Goal: Use online tool/utility: Utilize a website feature to perform a specific function

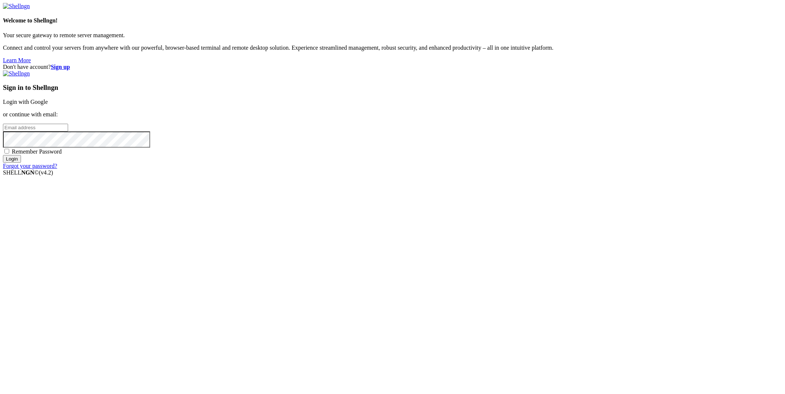
click at [48, 105] on link "Login with Google" at bounding box center [25, 102] width 45 height 6
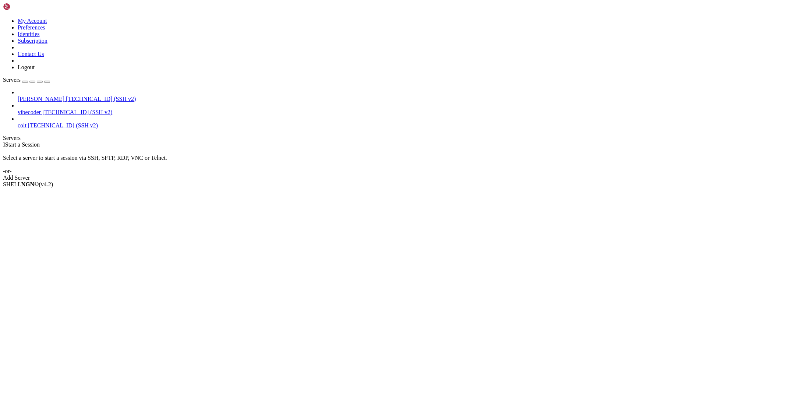
click at [28, 96] on span "[PERSON_NAME]" at bounding box center [41, 99] width 47 height 6
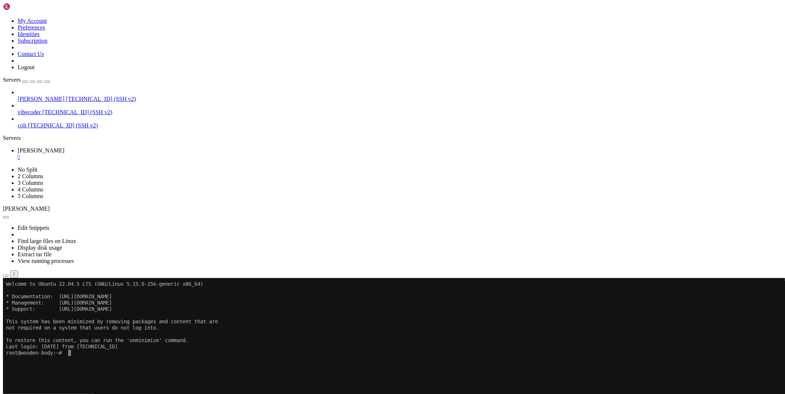
click at [6, 275] on icon "button" at bounding box center [6, 275] width 0 height 0
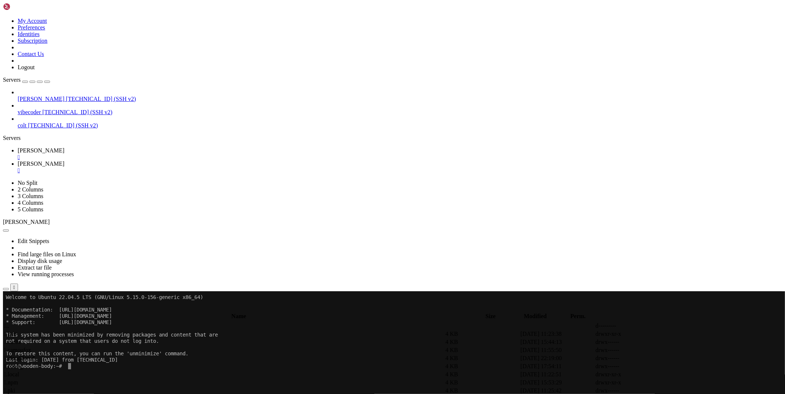
type input "/root/bybsadev"
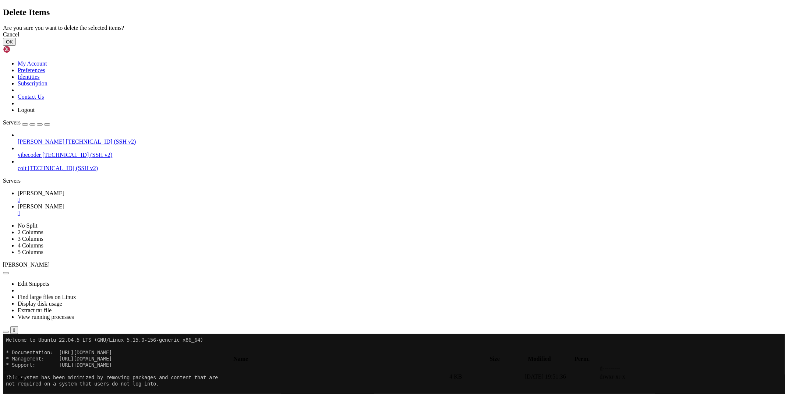
click at [16, 46] on button "OK" at bounding box center [9, 42] width 13 height 8
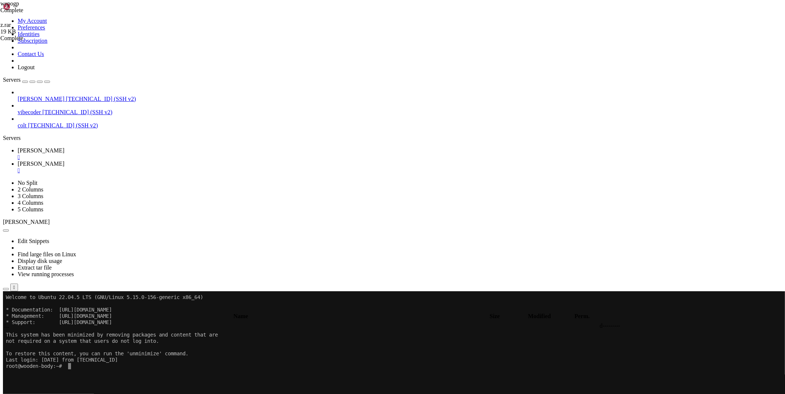
click at [103, 147] on link "[PERSON_NAME] " at bounding box center [400, 153] width 764 height 13
click at [64, 160] on span "[PERSON_NAME]" at bounding box center [41, 163] width 47 height 6
drag, startPoint x: 135, startPoint y: 121, endPoint x: 136, endPoint y: 127, distance: 6.7
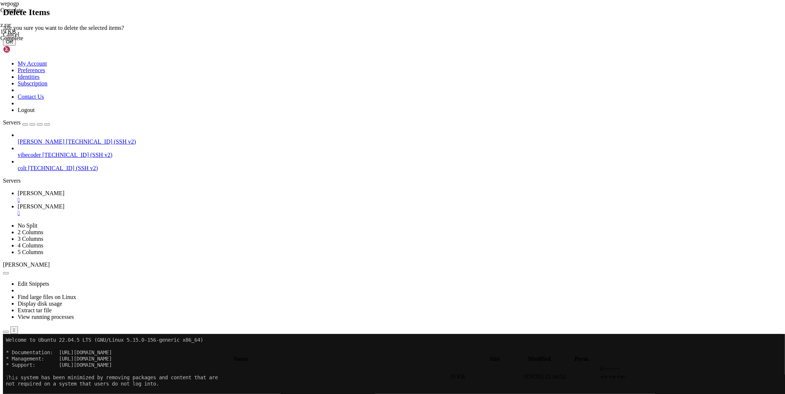
click at [16, 46] on button "OK" at bounding box center [9, 42] width 13 height 8
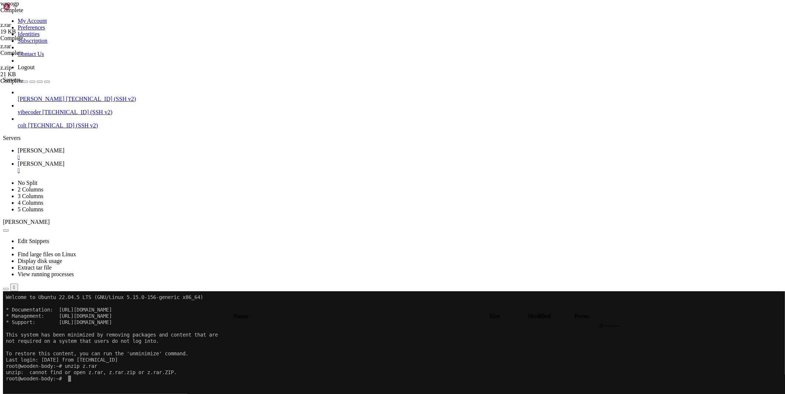
click at [100, 147] on link "[PERSON_NAME] " at bounding box center [400, 153] width 764 height 13
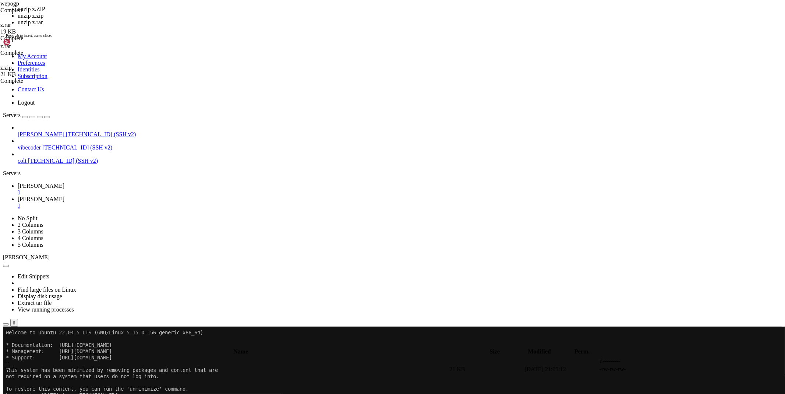
click at [138, 196] on link "[PERSON_NAME] " at bounding box center [400, 202] width 764 height 13
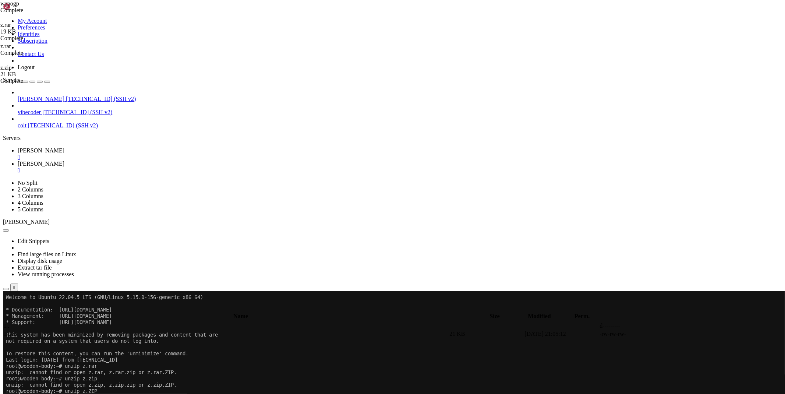
click at [115, 147] on link "[PERSON_NAME] " at bounding box center [400, 153] width 764 height 13
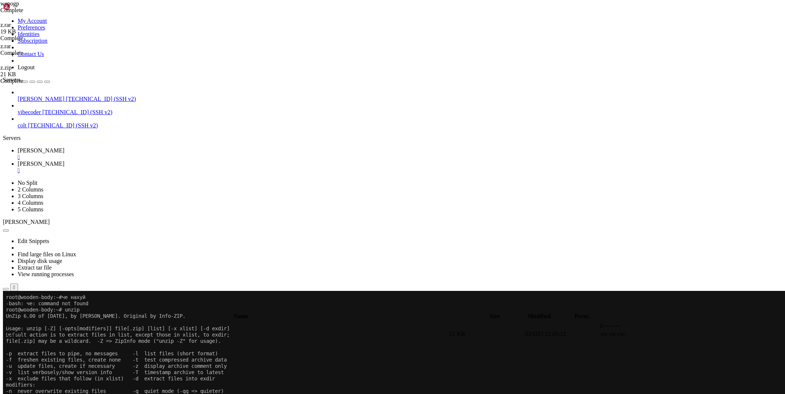
scroll to position [106, 0]
click at [145, 160] on link "[PERSON_NAME] " at bounding box center [400, 166] width 764 height 13
click at [80, 309] on div "submit" at bounding box center [80, 309] width 0 height 0
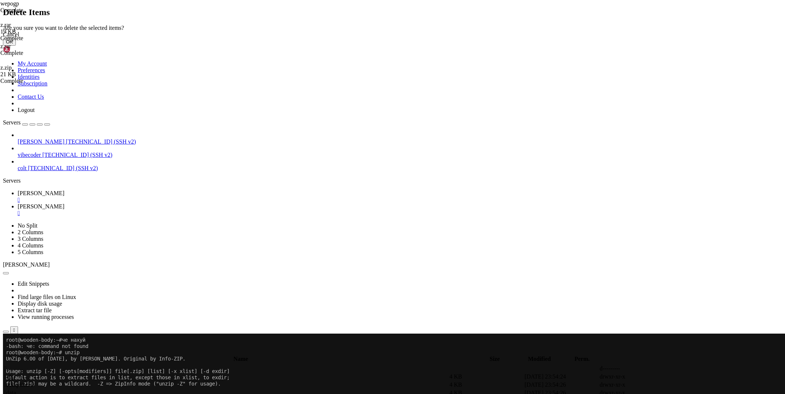
click at [16, 46] on button "OK" at bounding box center [9, 42] width 13 height 8
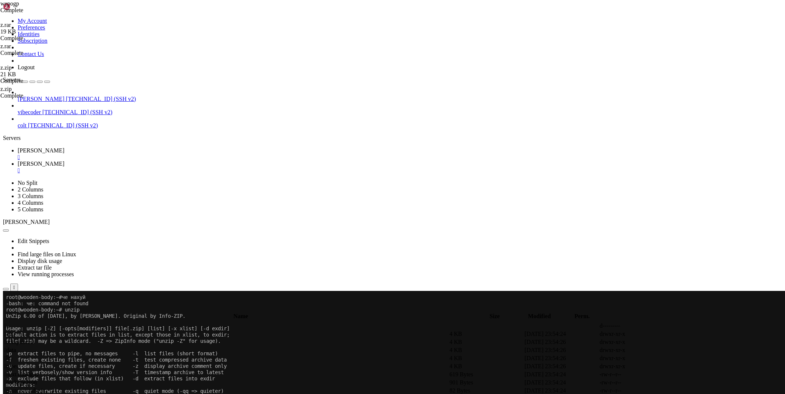
click at [18, 147] on icon at bounding box center [18, 150] width 0 height 6
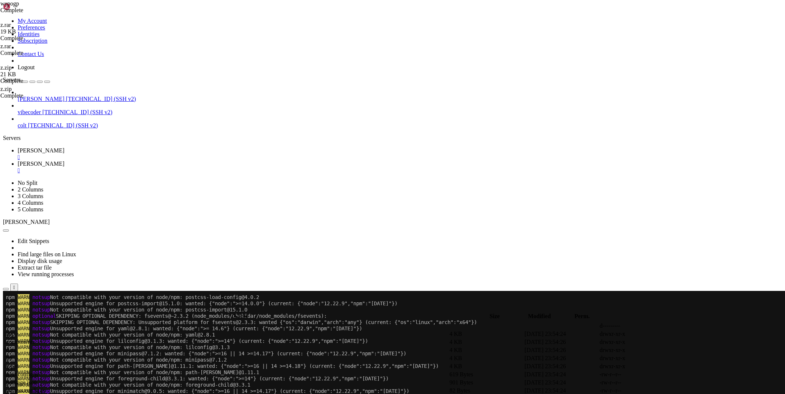
scroll to position [1169, 0]
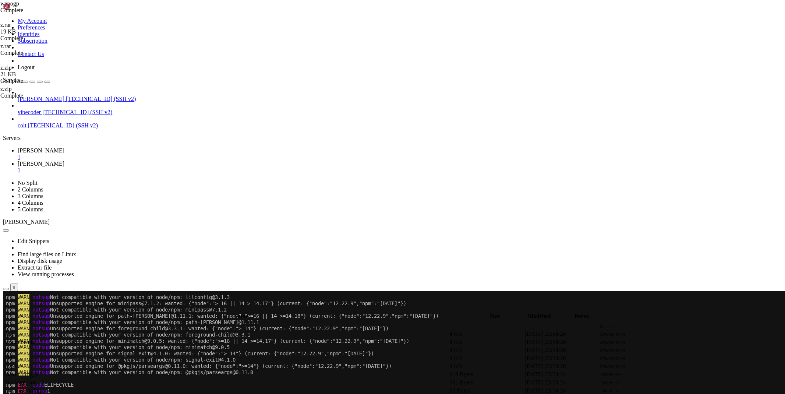
drag, startPoint x: 211, startPoint y: 630, endPoint x: 42, endPoint y: 479, distance: 227.1
drag, startPoint x: 329, startPoint y: 470, endPoint x: 306, endPoint y: 470, distance: 22.8
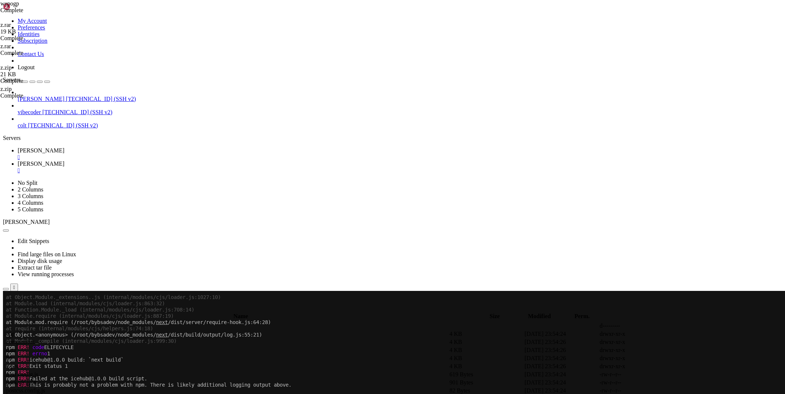
scroll to position [1582, 0]
drag, startPoint x: 213, startPoint y: 587, endPoint x: 6, endPoint y: 409, distance: 273.4
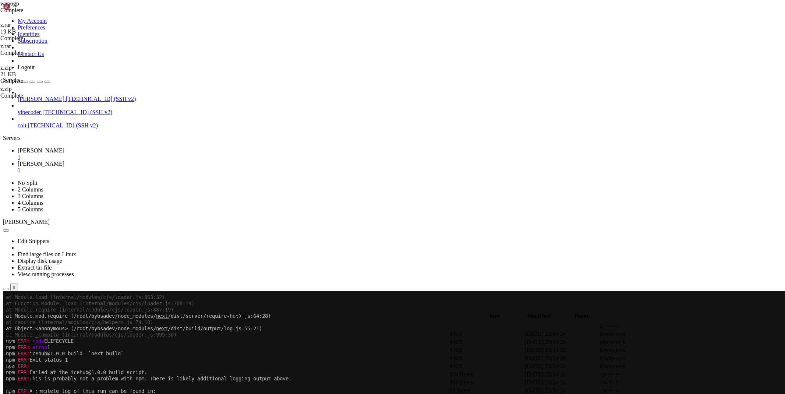
scroll to position [1588, 0]
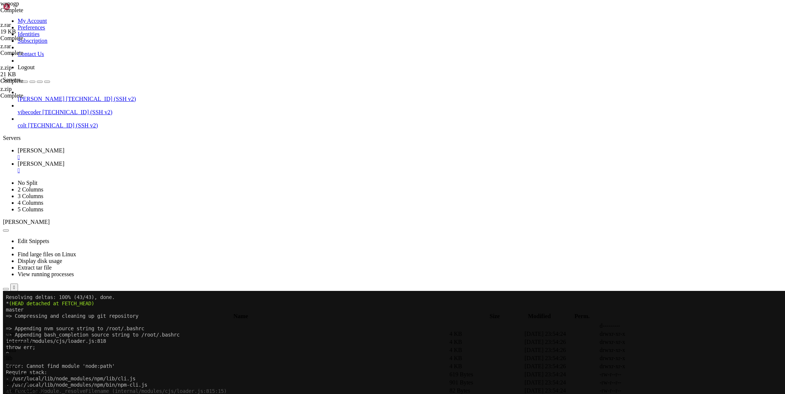
scroll to position [4133, 0]
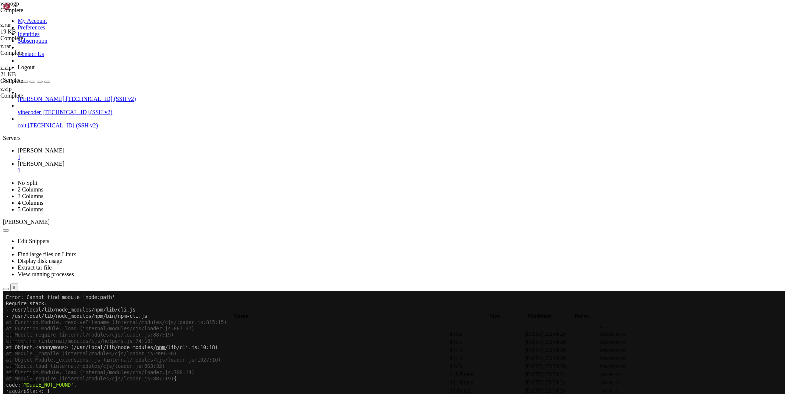
drag, startPoint x: 164, startPoint y: 615, endPoint x: 88, endPoint y: 616, distance: 76.1
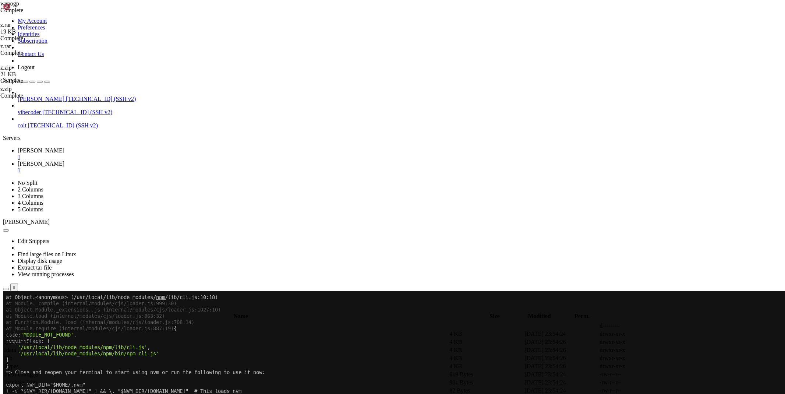
scroll to position [4221, 0]
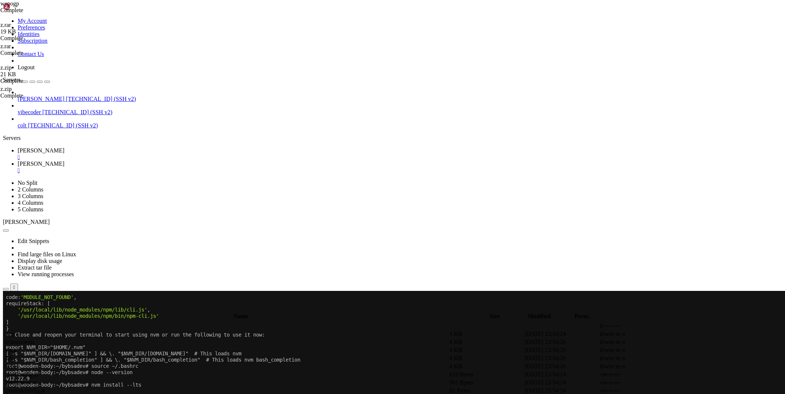
drag, startPoint x: 166, startPoint y: 621, endPoint x: 114, endPoint y: 620, distance: 51.1
drag, startPoint x: 341, startPoint y: 626, endPoint x: 95, endPoint y: 558, distance: 255.3
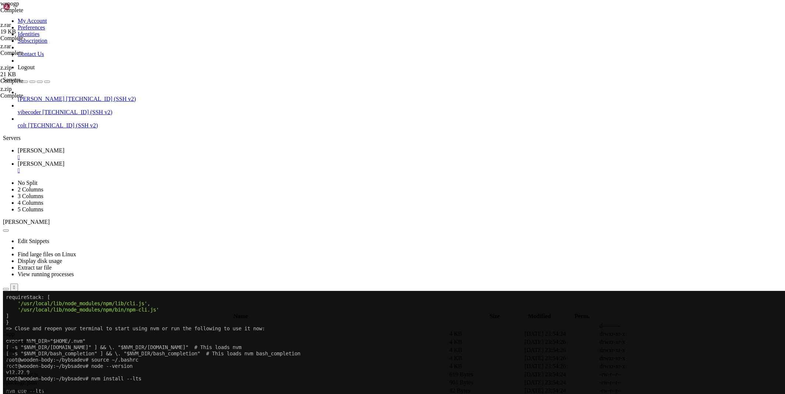
scroll to position [4227, 0]
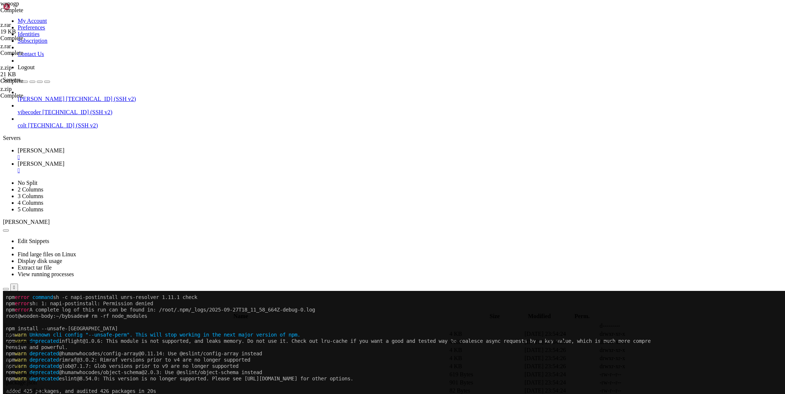
scroll to position [5146, 0]
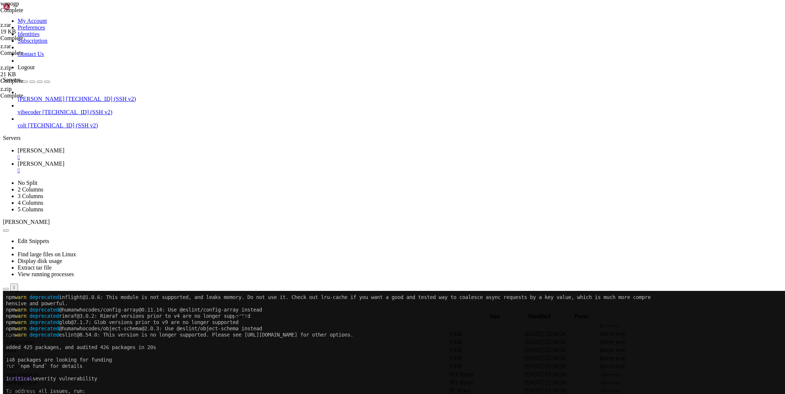
drag, startPoint x: 65, startPoint y: 534, endPoint x: 132, endPoint y: 534, distance: 67.3
drag, startPoint x: 727, startPoint y: 388, endPoint x: 751, endPoint y: 392, distance: 25.0
copy span "[TECHNICAL_ID]"
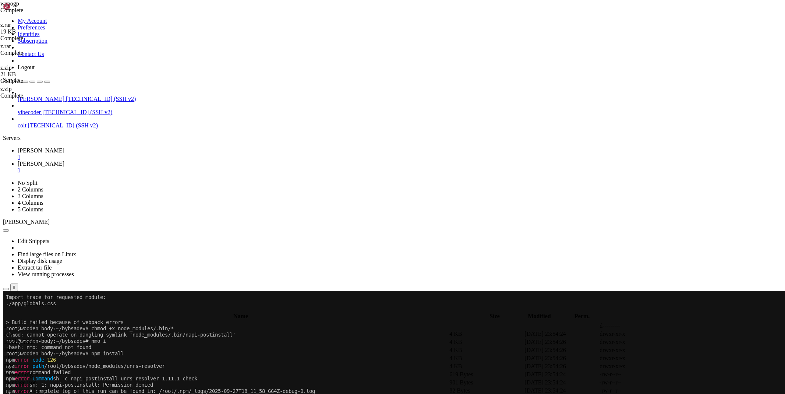
scroll to position [4982, 0]
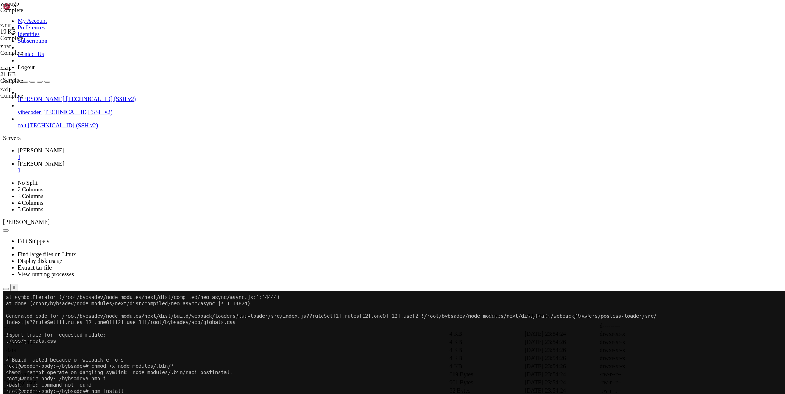
drag, startPoint x: 15, startPoint y: 627, endPoint x: 7, endPoint y: 434, distance: 193.3
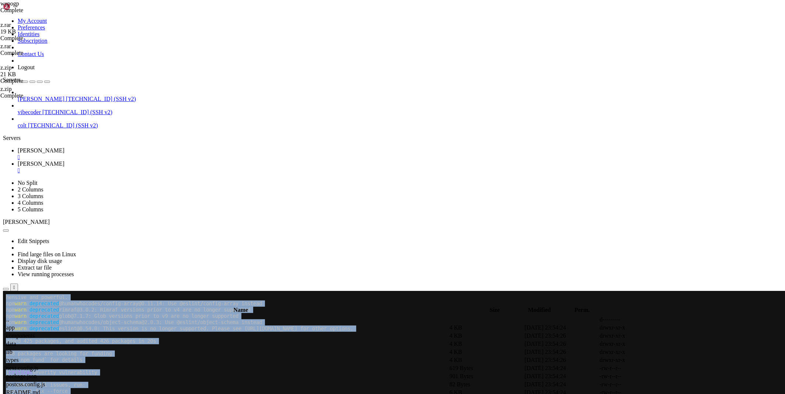
scroll to position [5152, 0]
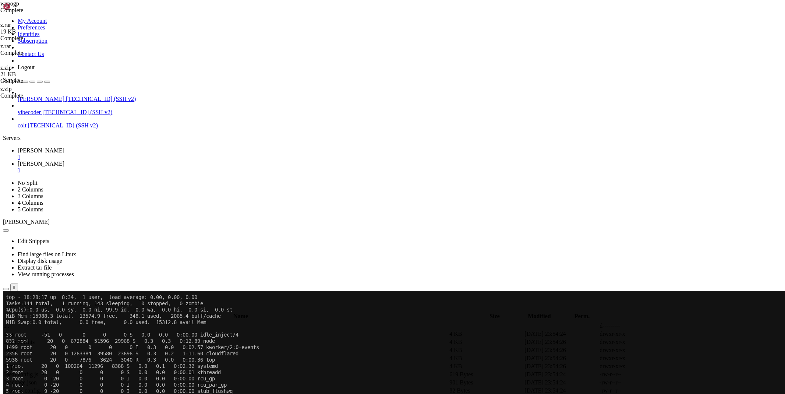
scroll to position [5896, 0]
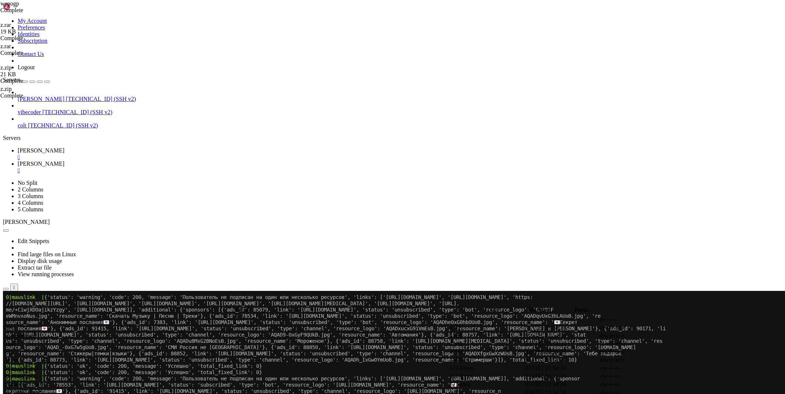
scroll to position [10455, 0]
